Goal: Task Accomplishment & Management: Manage account settings

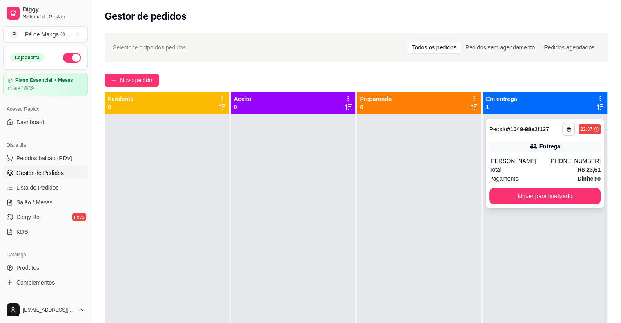
scroll to position [82, 0]
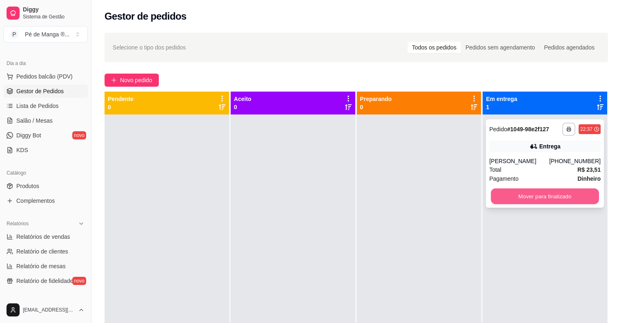
click at [561, 194] on button "Mover para finalizado" at bounding box center [545, 196] width 108 height 16
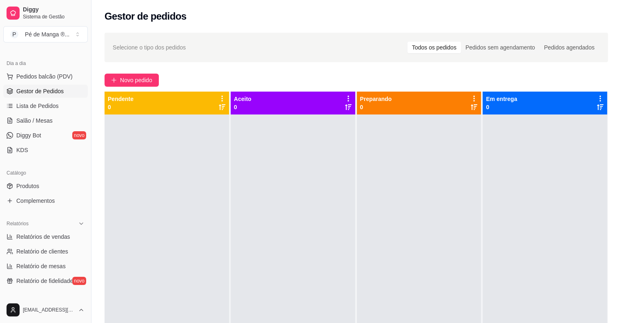
click at [560, 247] on div at bounding box center [545, 275] width 125 height 323
drag, startPoint x: 180, startPoint y: 321, endPoint x: 508, endPoint y: 219, distance: 343.8
click at [508, 219] on div at bounding box center [545, 275] width 125 height 323
click at [59, 105] on link "Lista de Pedidos" at bounding box center [45, 105] width 85 height 13
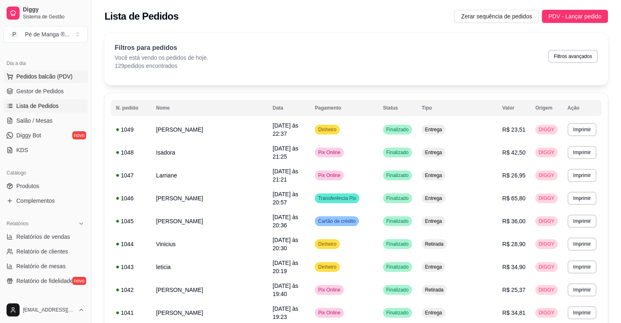
click at [61, 82] on button "Pedidos balcão (PDV)" at bounding box center [45, 76] width 85 height 13
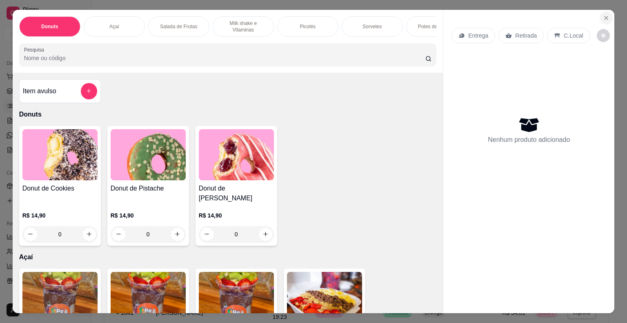
drag, startPoint x: 596, startPoint y: 15, endPoint x: 606, endPoint y: 16, distance: 9.4
click at [597, 16] on section "Donuts Açaí Salada de Frutas Milk shake e Vitaminas Picolés Sorvetes Potes de S…" at bounding box center [314, 162] width 603 height 304
click at [603, 16] on button "Close" at bounding box center [606, 17] width 13 height 13
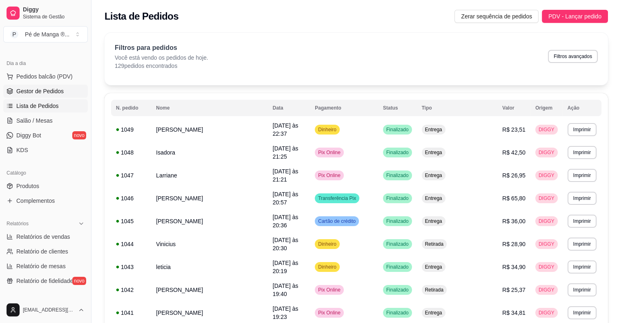
click at [63, 93] on link "Gestor de Pedidos" at bounding box center [45, 91] width 85 height 13
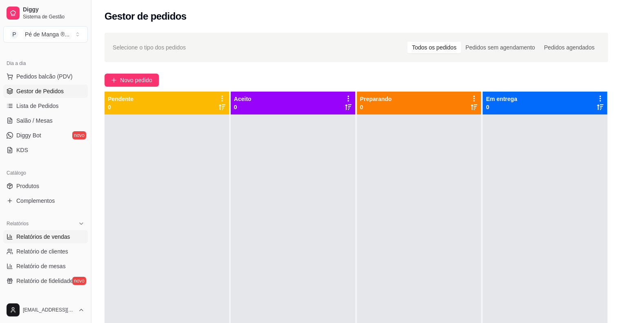
click at [50, 239] on span "Relatórios de vendas" at bounding box center [43, 236] width 54 height 8
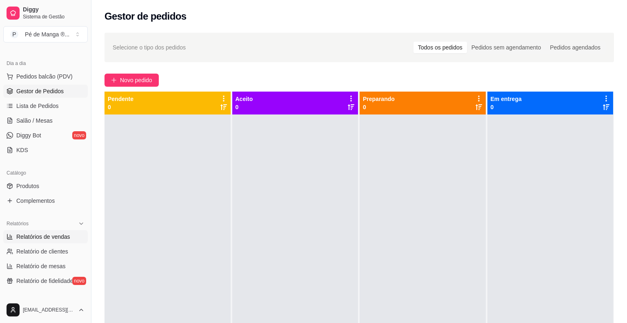
select select "ALL"
select select "0"
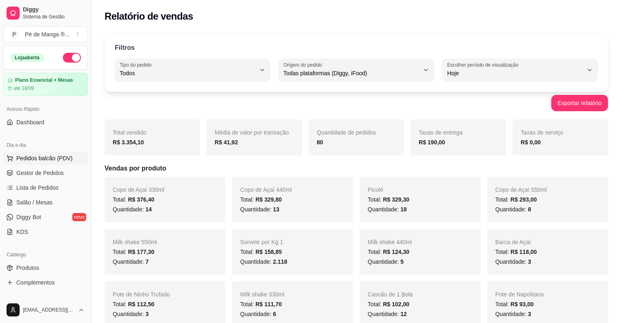
click at [30, 158] on span "Pedidos balcão (PDV)" at bounding box center [44, 158] width 56 height 8
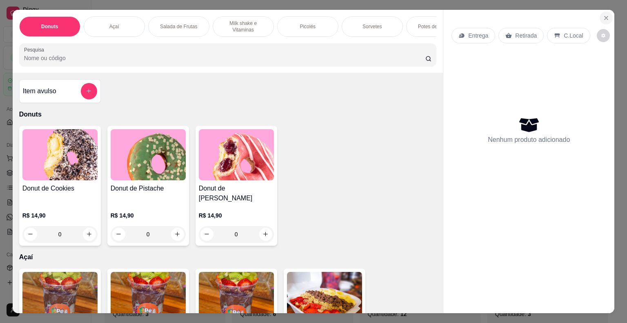
click at [603, 15] on icon "Close" at bounding box center [606, 18] width 7 height 7
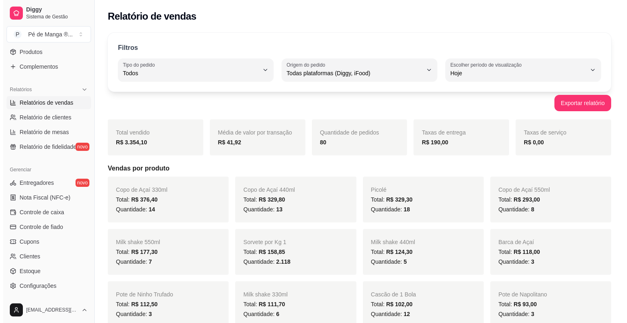
scroll to position [265, 0]
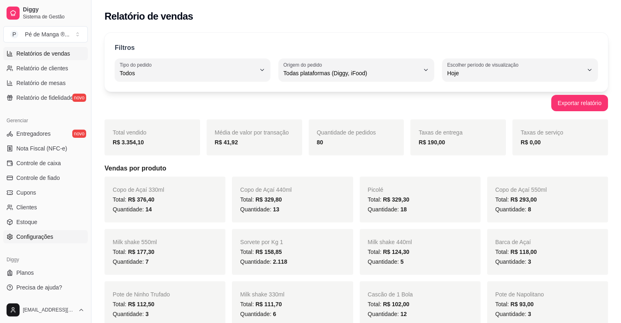
click at [73, 240] on link "Configurações" at bounding box center [45, 236] width 85 height 13
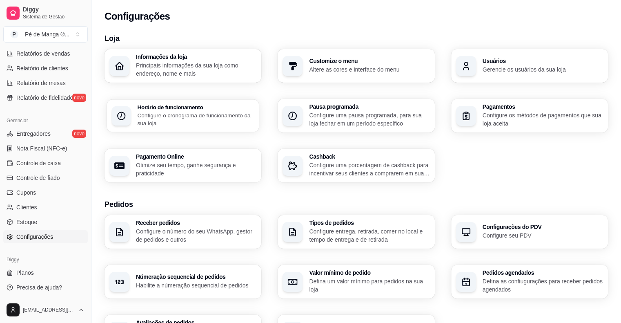
click at [226, 126] on p "Configure o cronograma de funcionamento da sua loja" at bounding box center [195, 119] width 117 height 16
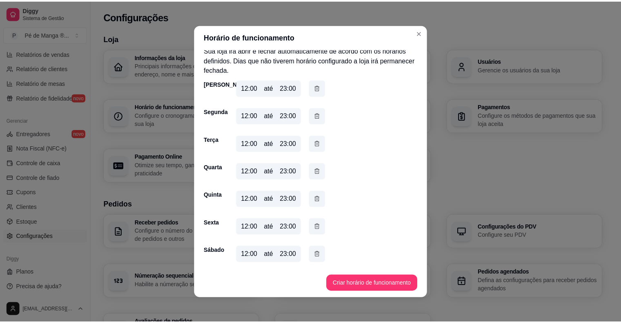
scroll to position [2, 0]
